Goal: Book appointment/travel/reservation

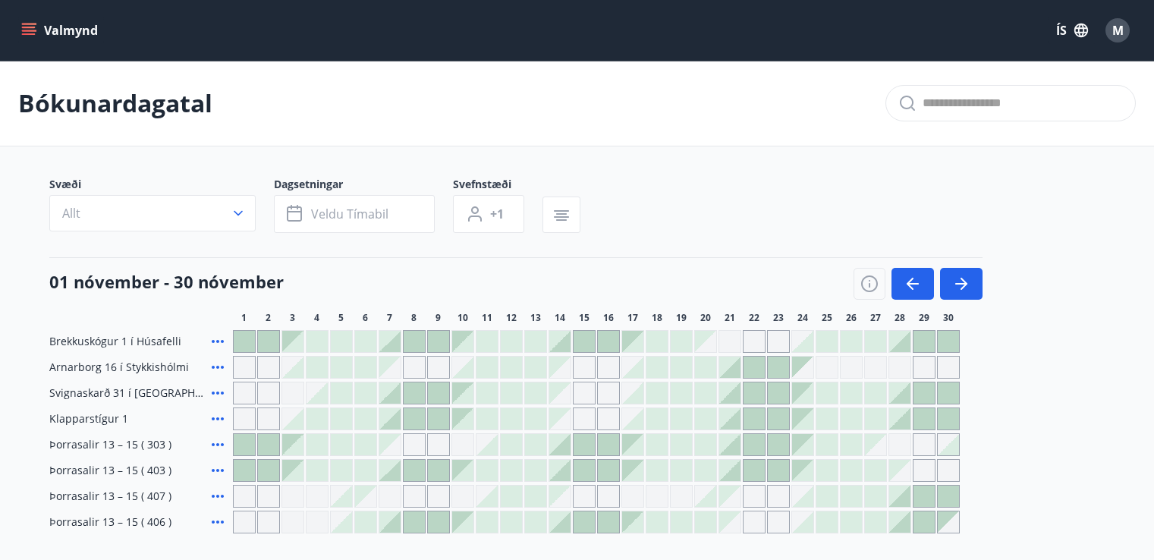
scroll to position [99, 0]
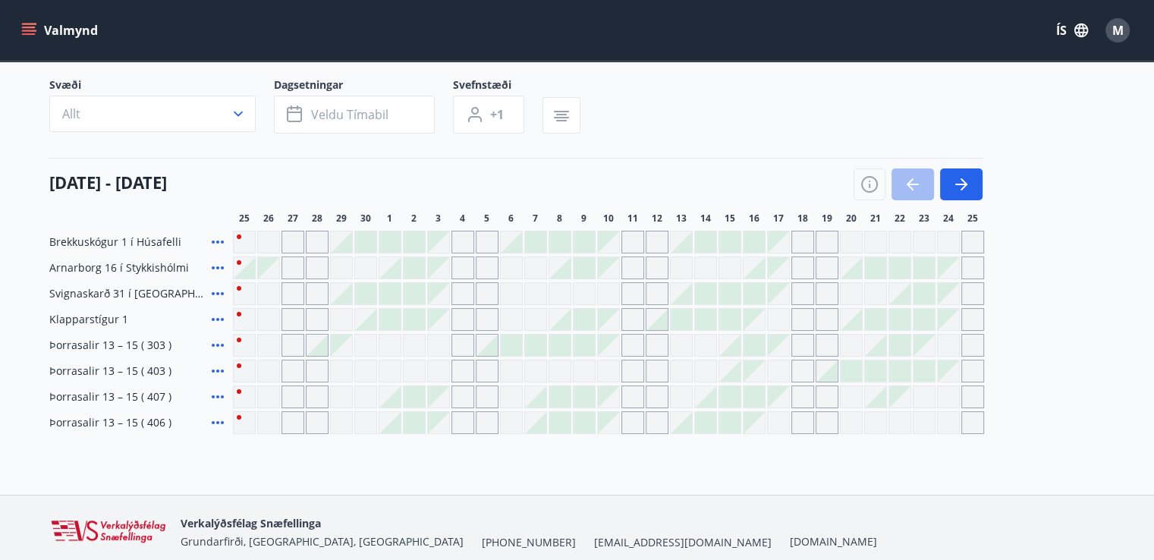
scroll to position [115, 0]
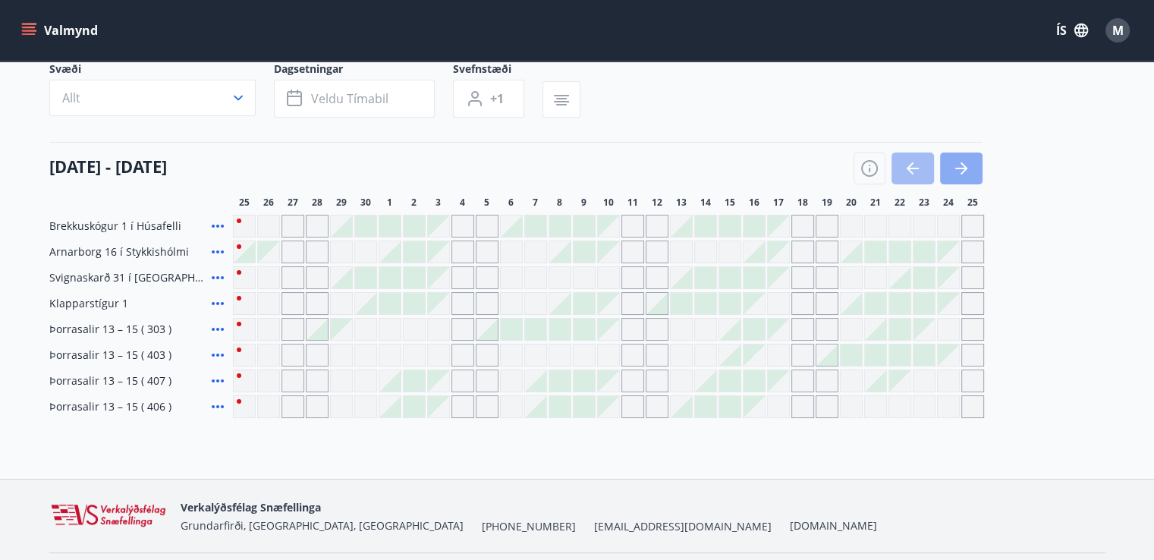
click at [966, 175] on icon "button" at bounding box center [961, 168] width 18 height 18
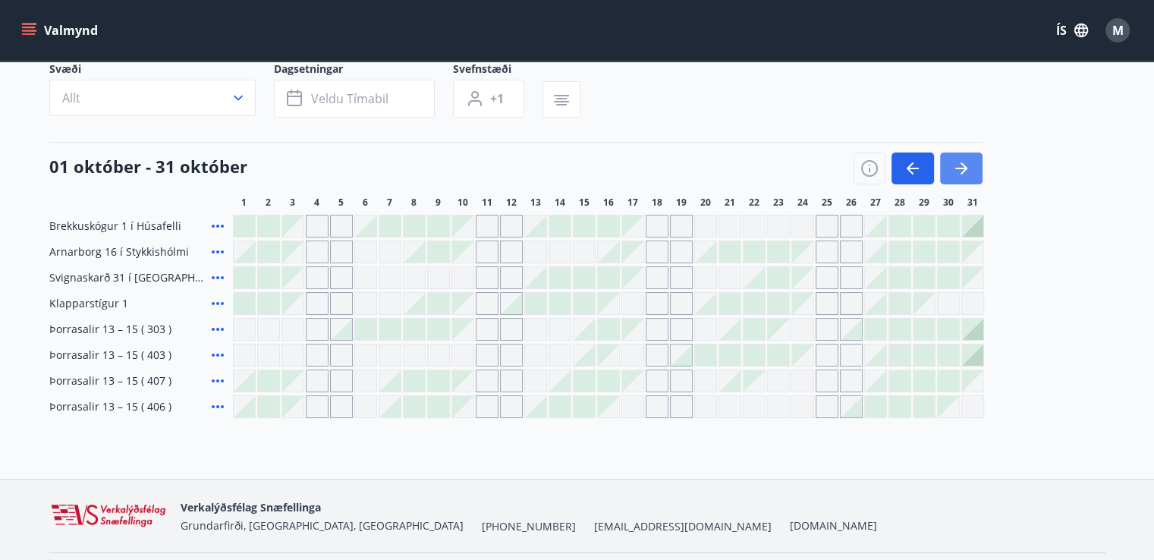
click at [966, 162] on icon "button" at bounding box center [961, 168] width 18 height 18
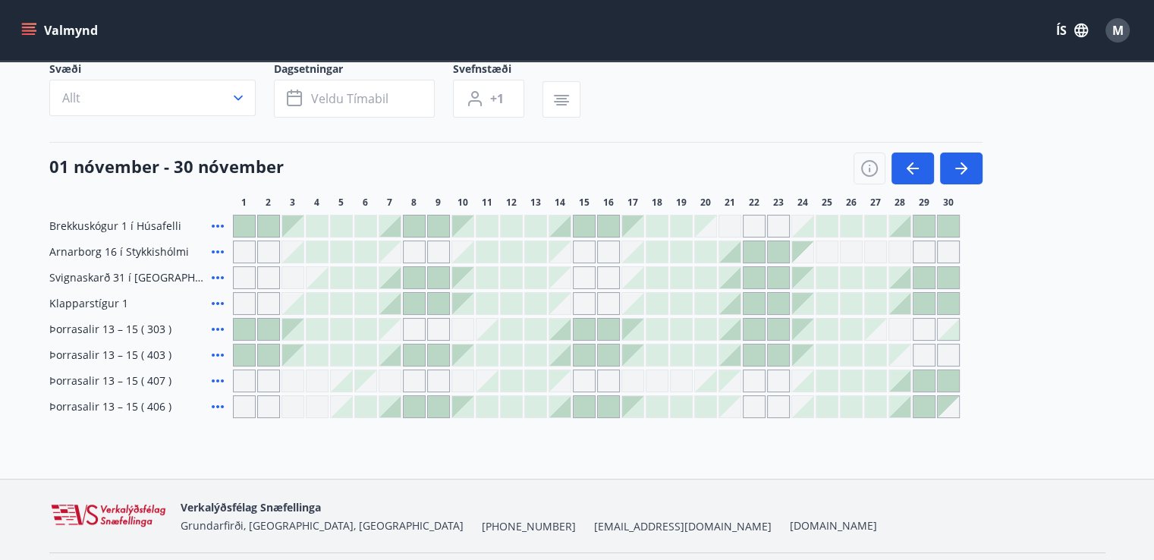
click at [238, 225] on div at bounding box center [244, 225] width 21 height 21
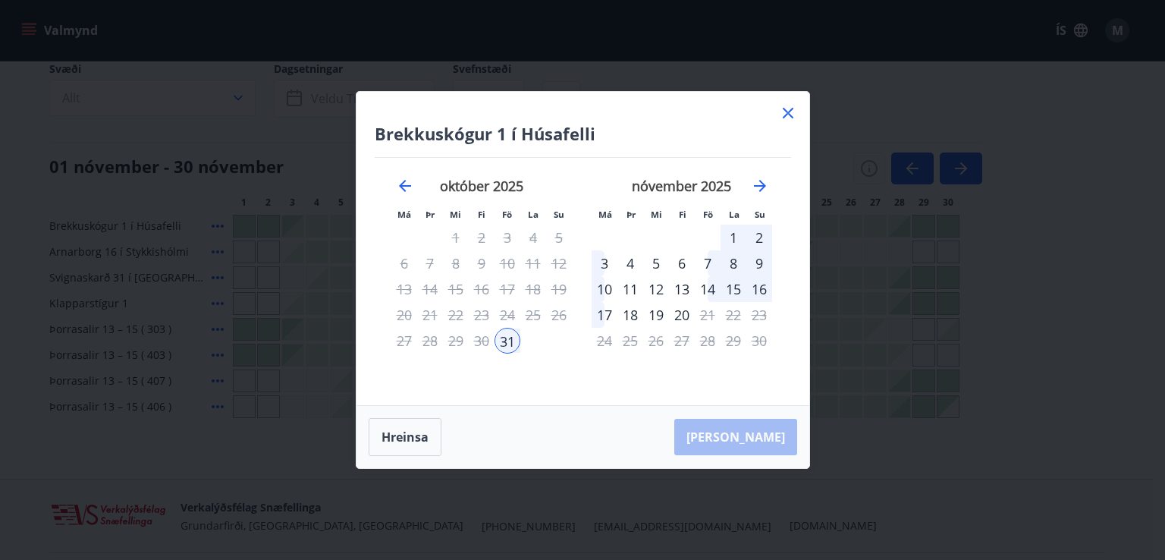
click at [780, 109] on icon at bounding box center [788, 113] width 18 height 18
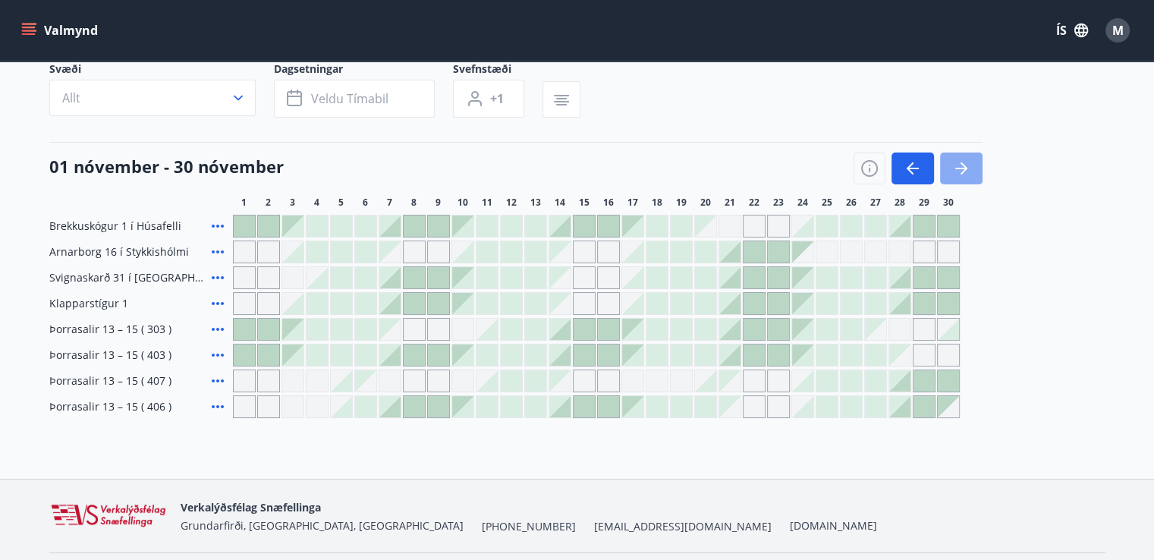
click at [958, 162] on icon "button" at bounding box center [961, 168] width 18 height 18
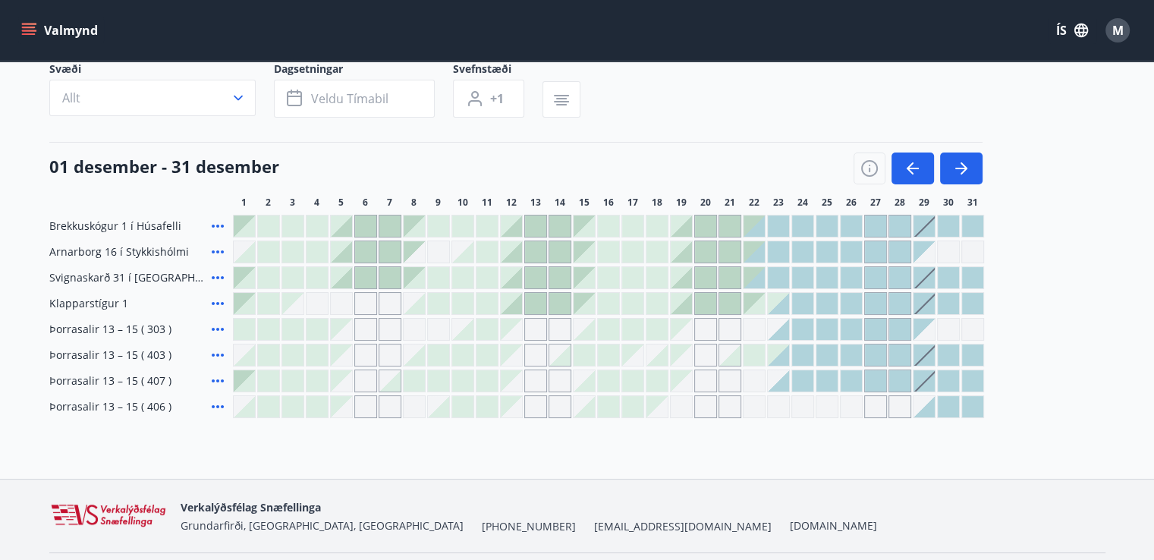
click at [817, 107] on div "Svæði Allt Dagsetningar Veldu tímabil Svefnstæði +1" at bounding box center [577, 92] width 1056 height 62
click at [209, 297] on icon at bounding box center [218, 303] width 18 height 18
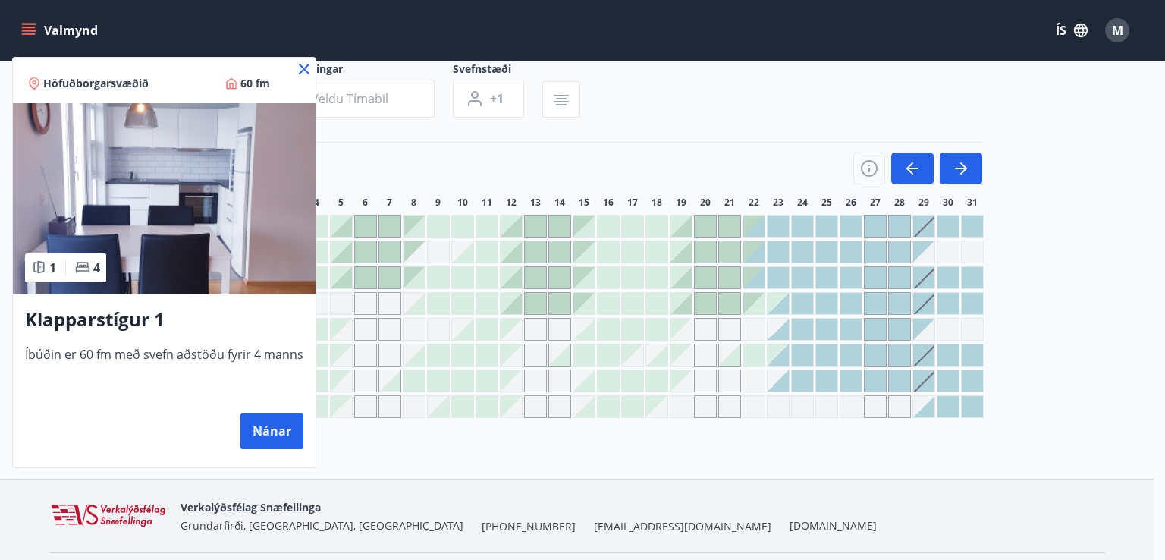
click at [300, 70] on icon at bounding box center [304, 69] width 11 height 11
